Goal: Task Accomplishment & Management: Use online tool/utility

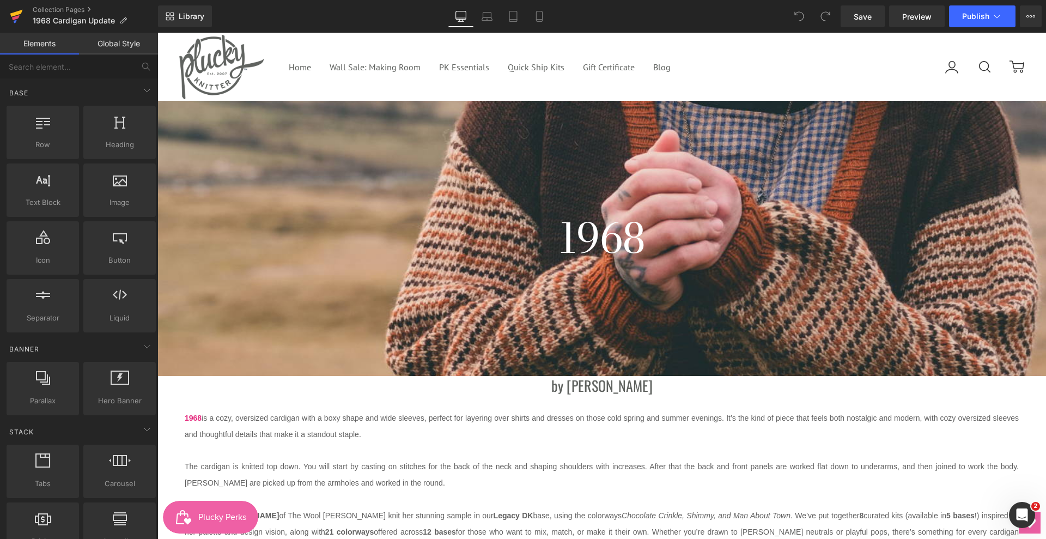
click at [15, 17] on icon at bounding box center [16, 17] width 8 height 5
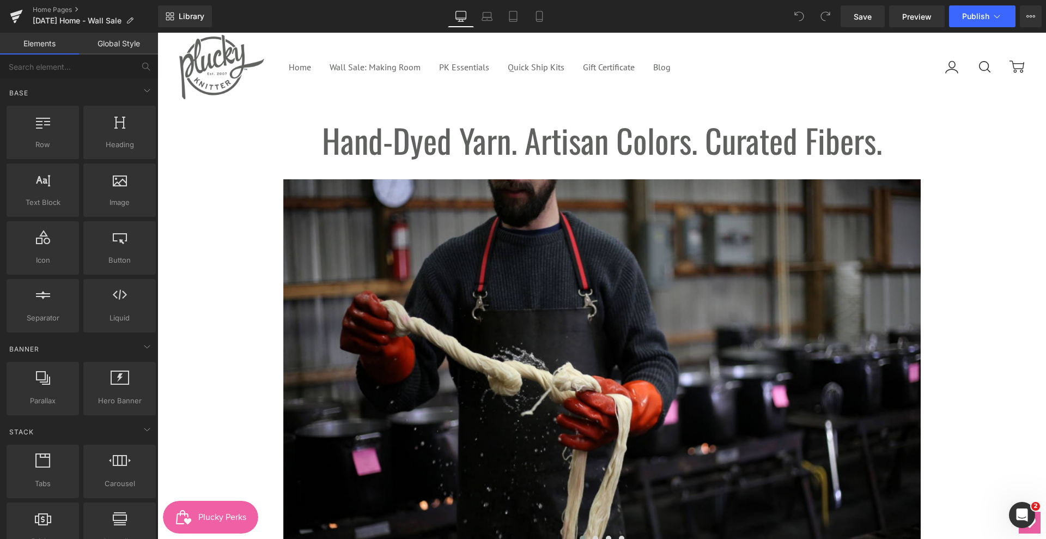
click at [114, 41] on link "Global Style" at bounding box center [118, 44] width 79 height 22
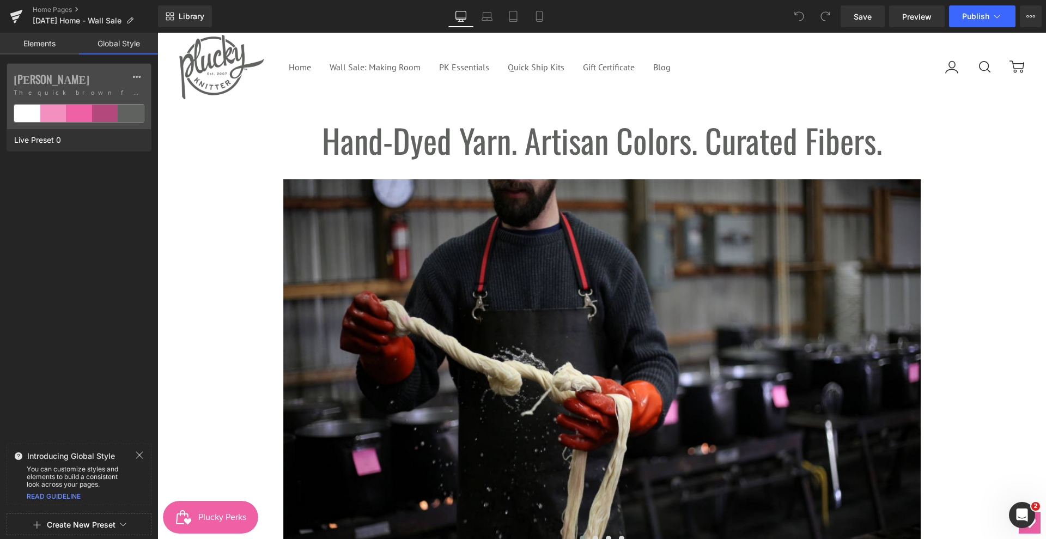
click at [23, 43] on link "Elements" at bounding box center [39, 44] width 79 height 22
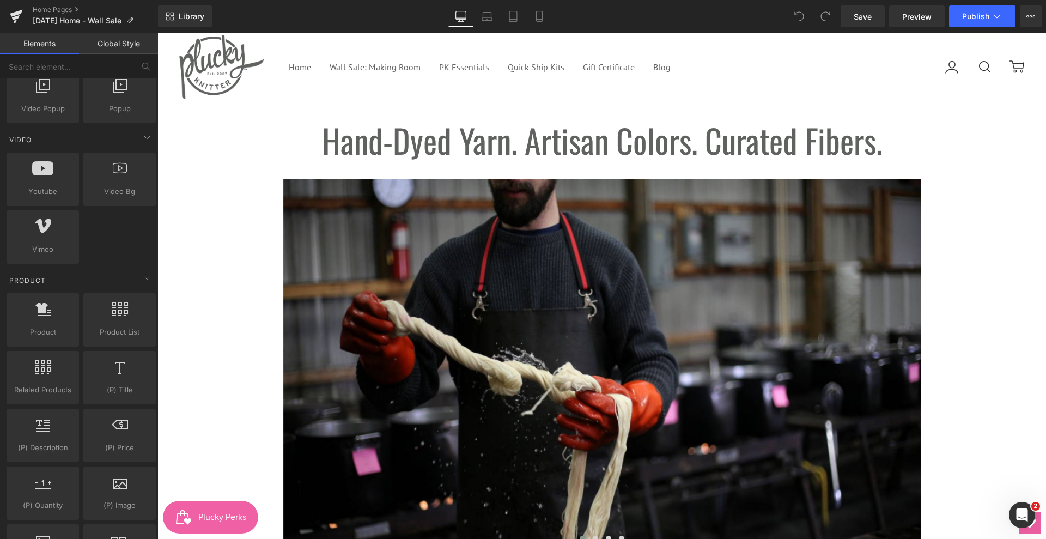
scroll to position [613, 0]
